Goal: Transaction & Acquisition: Purchase product/service

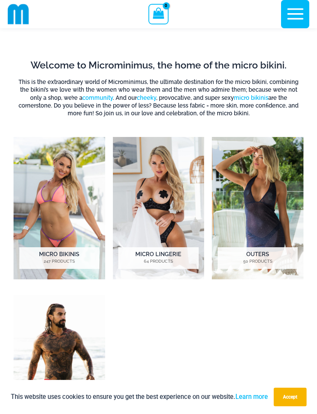
scroll to position [183, 0]
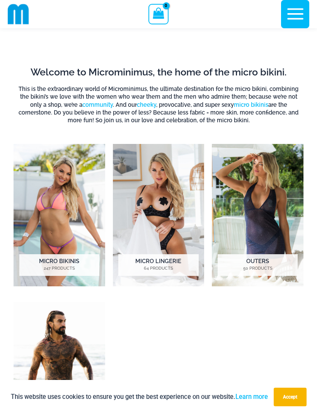
click at [70, 264] on h2 "Micro Bikinis 247 Products" at bounding box center [59, 265] width 80 height 22
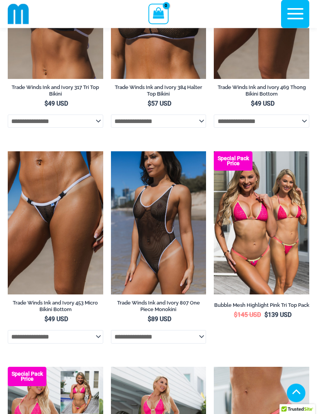
scroll to position [544, 0]
click at [8, 151] on img at bounding box center [8, 151] width 0 height 0
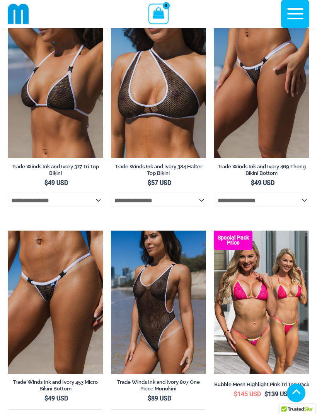
scroll to position [464, 0]
click at [214, 15] on img at bounding box center [214, 15] width 0 height 0
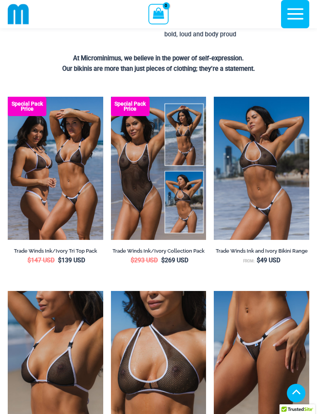
scroll to position [188, 0]
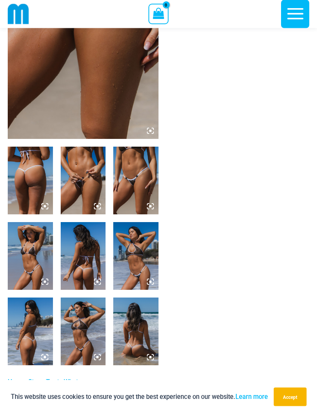
scroll to position [159, 0]
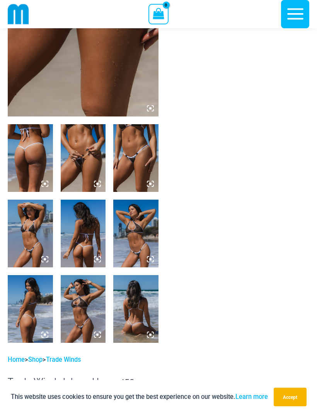
click at [89, 169] on img at bounding box center [83, 158] width 45 height 68
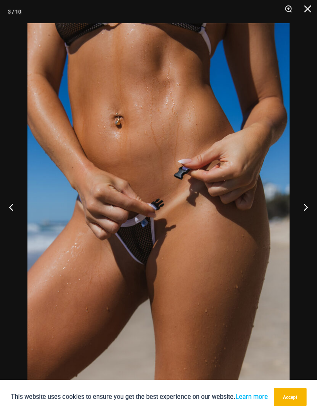
click at [304, 218] on button "Next" at bounding box center [302, 207] width 29 height 39
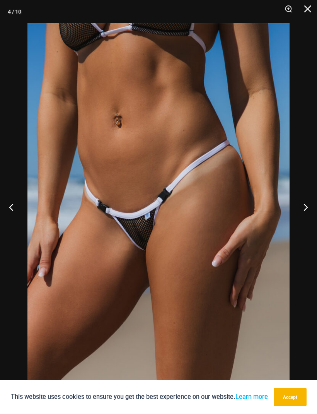
click at [302, 224] on button "Next" at bounding box center [302, 207] width 29 height 39
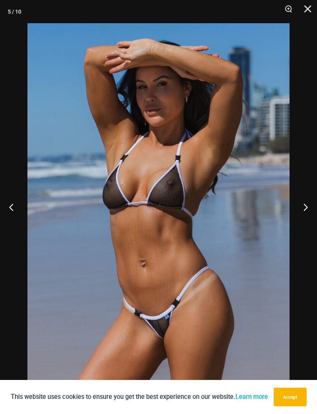
click at [312, 11] on button "Close" at bounding box center [304, 11] width 19 height 23
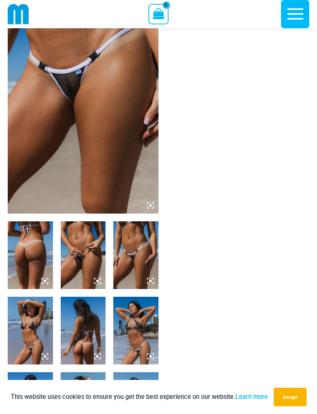
scroll to position [0, 0]
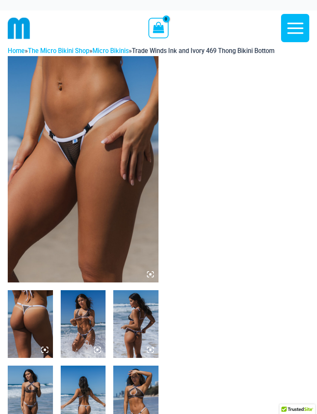
click at [138, 199] on img at bounding box center [83, 169] width 151 height 226
click at [157, 271] on img at bounding box center [83, 169] width 151 height 226
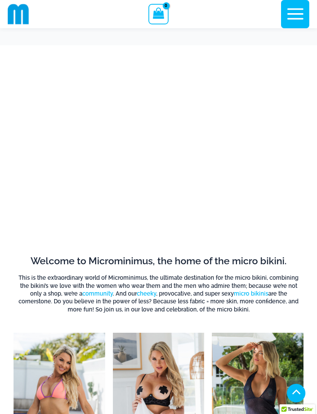
scroll to position [183, 0]
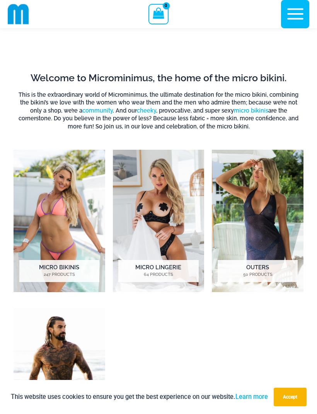
click at [181, 229] on img "Visit product category Micro Lingerie" at bounding box center [159, 221] width 92 height 142
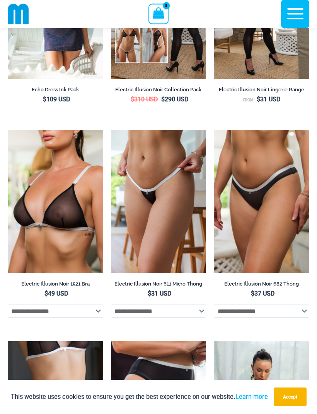
scroll to position [1464, 0]
click at [111, 130] on img at bounding box center [111, 130] width 0 height 0
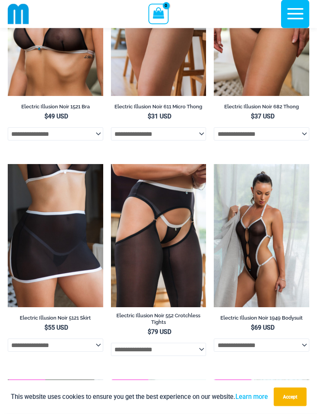
scroll to position [1707, 0]
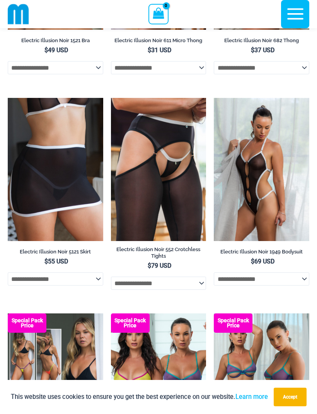
click at [214, 98] on img at bounding box center [214, 98] width 0 height 0
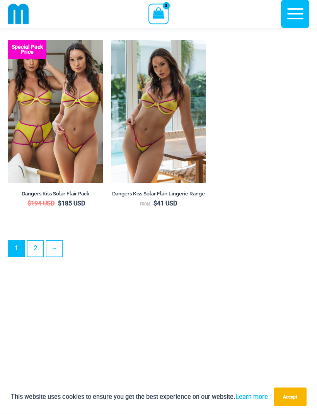
scroll to position [2174, 0]
click at [37, 256] on link "2" at bounding box center [35, 249] width 16 height 16
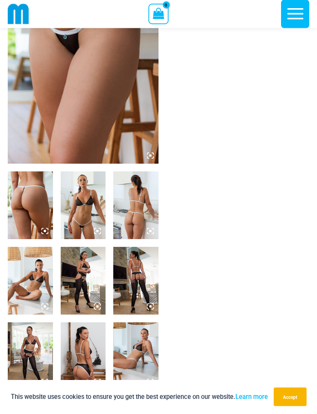
scroll to position [112, 0]
click at [44, 281] on img at bounding box center [30, 281] width 45 height 68
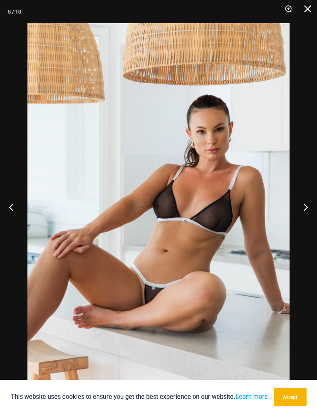
click at [306, 217] on button "Next" at bounding box center [302, 207] width 29 height 39
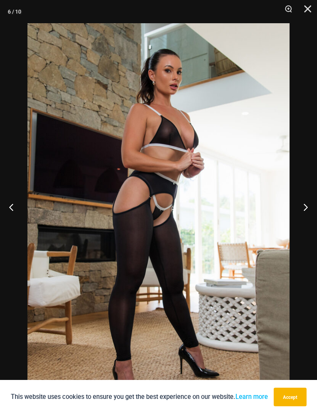
click at [304, 223] on button "Next" at bounding box center [302, 207] width 29 height 39
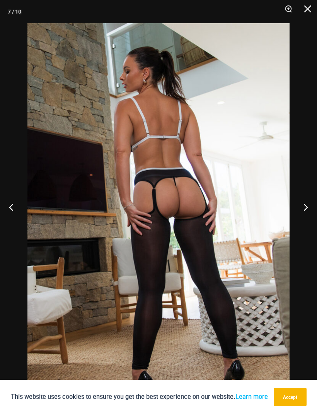
click at [309, 10] on button "Close" at bounding box center [304, 11] width 19 height 23
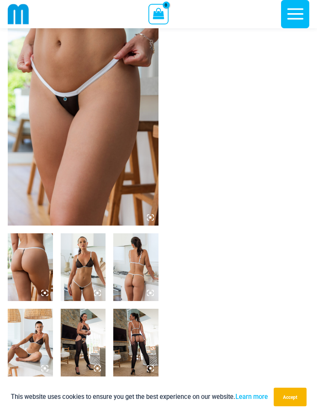
scroll to position [0, 0]
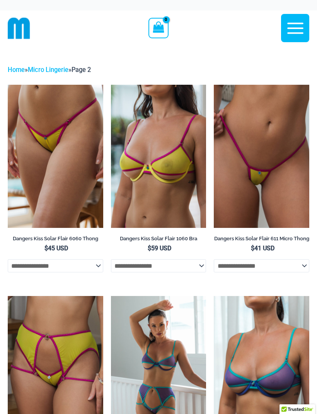
click at [214, 85] on img at bounding box center [214, 85] width 0 height 0
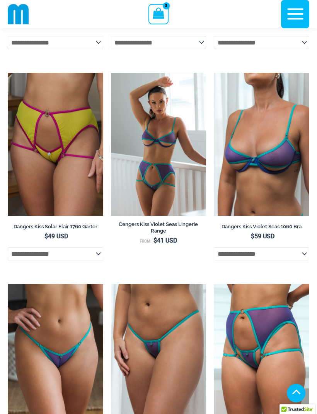
scroll to position [220, 0]
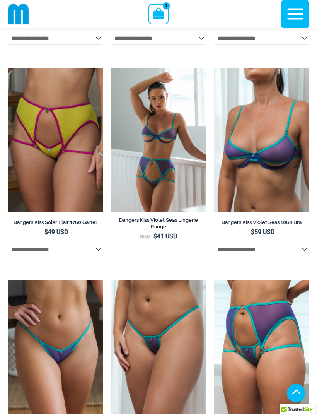
click at [111, 68] on img at bounding box center [111, 68] width 0 height 0
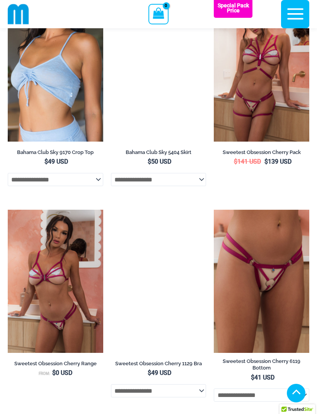
scroll to position [1373, 0]
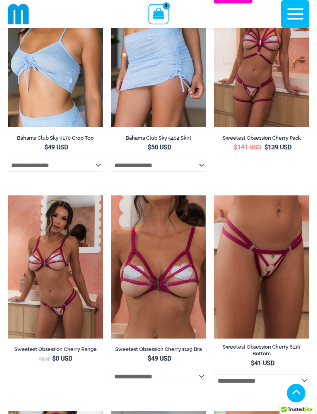
click at [8, 411] on img at bounding box center [8, 411] width 0 height 0
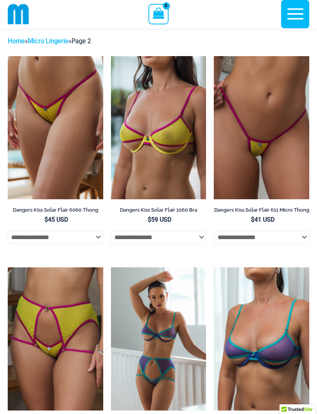
scroll to position [0, 0]
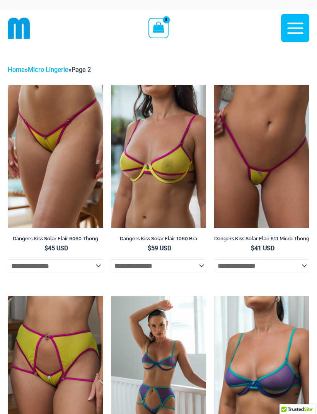
click at [287, 27] on icon "button" at bounding box center [295, 28] width 19 height 19
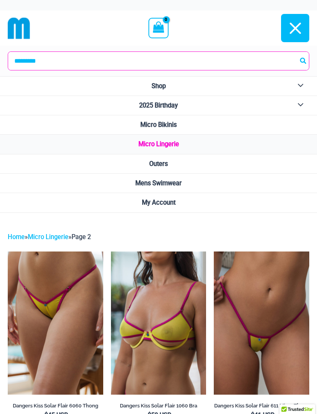
click at [172, 127] on span "Micro Bikinis" at bounding box center [158, 124] width 36 height 7
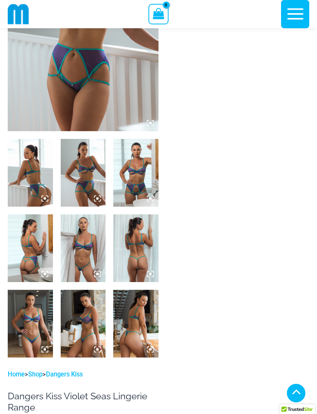
scroll to position [148, 0]
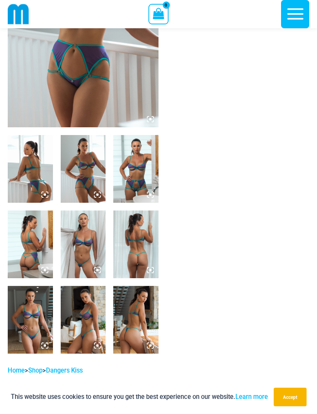
click at [144, 247] on img at bounding box center [135, 244] width 45 height 68
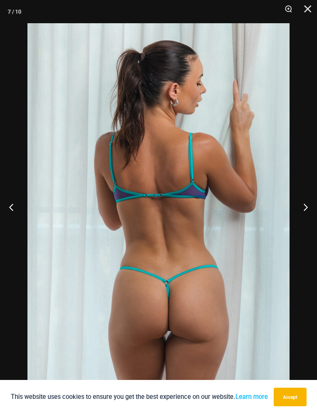
click at [308, 219] on button "Next" at bounding box center [302, 207] width 29 height 39
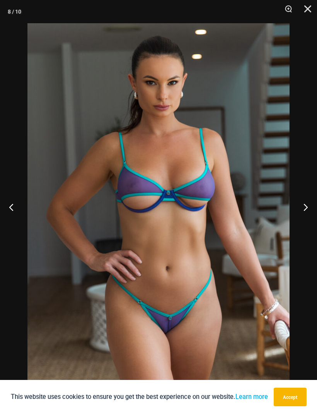
click at [311, 18] on button "Close" at bounding box center [304, 11] width 19 height 23
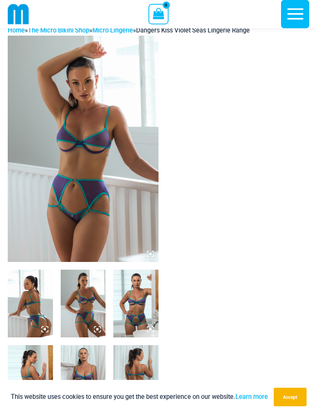
scroll to position [7, 0]
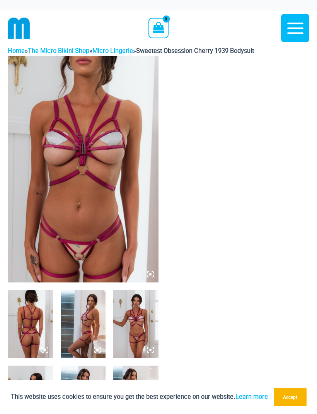
click at [91, 251] on img at bounding box center [83, 169] width 151 height 226
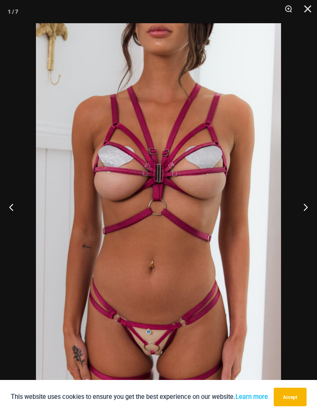
click at [309, 206] on button "Next" at bounding box center [302, 207] width 29 height 39
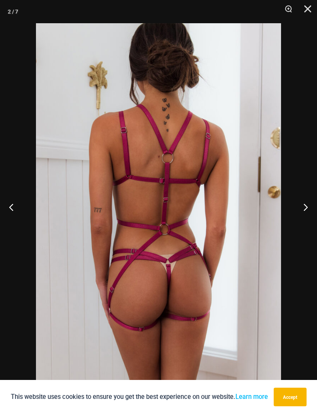
click at [308, 206] on button "Next" at bounding box center [302, 207] width 29 height 39
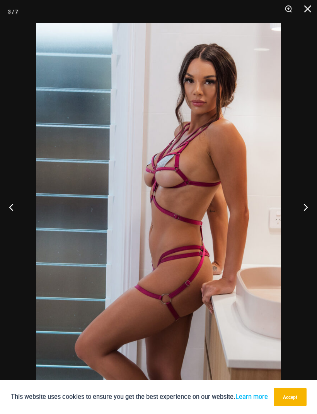
click at [306, 208] on button "Next" at bounding box center [302, 207] width 29 height 39
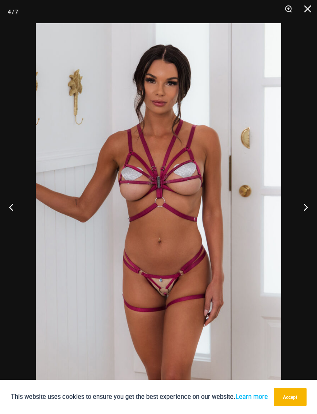
click at [306, 203] on button "Next" at bounding box center [302, 207] width 29 height 39
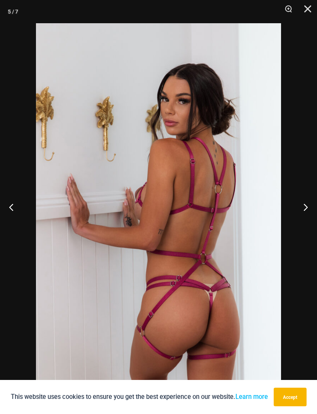
click at [309, 9] on button "Close" at bounding box center [304, 11] width 19 height 23
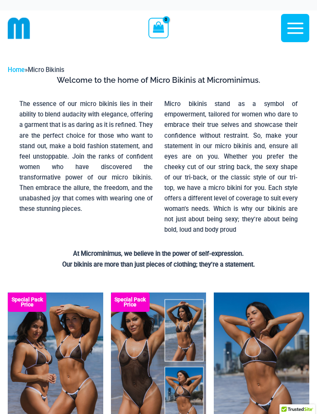
click at [298, 27] on icon "button" at bounding box center [295, 27] width 16 height 11
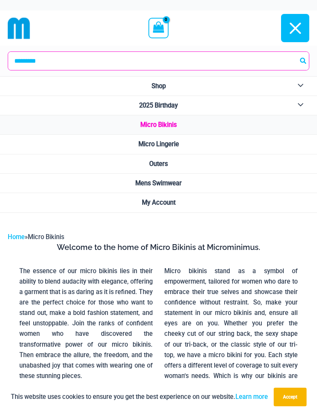
click at [301, 84] on button "Menu Toggle" at bounding box center [298, 86] width 21 height 19
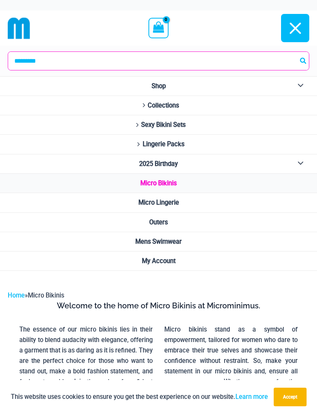
click at [181, 123] on span "Sexy Bikini Sets" at bounding box center [163, 124] width 44 height 7
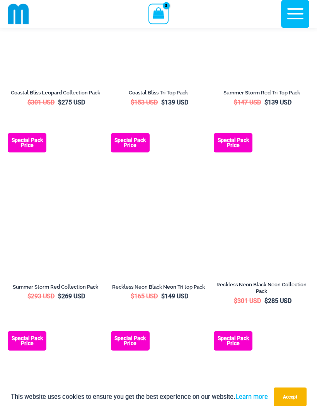
scroll to position [725, 0]
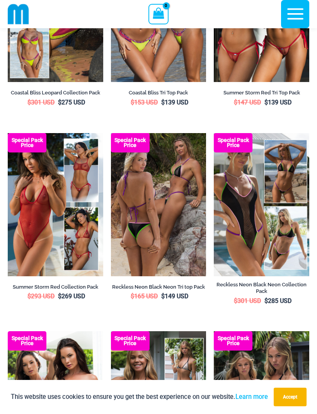
click at [8, 133] on img at bounding box center [8, 133] width 0 height 0
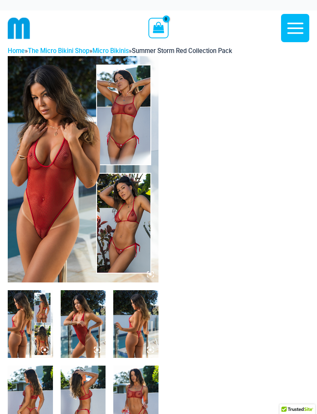
click at [140, 130] on img at bounding box center [83, 169] width 151 height 226
